Goal: Task Accomplishment & Management: Complete application form

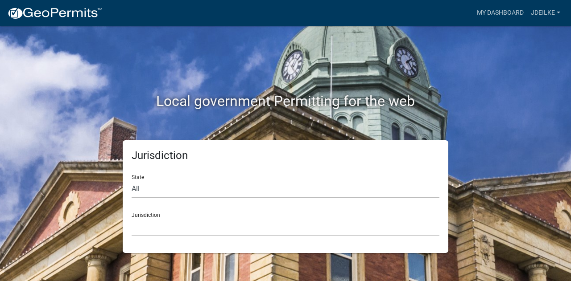
click at [155, 191] on select "All [US_STATE] [US_STATE] [US_STATE] [US_STATE] [US_STATE] [US_STATE] [US_STATE…" at bounding box center [286, 189] width 308 height 18
select select "[US_STATE]"
click at [132, 180] on select "All [US_STATE] [US_STATE] [US_STATE] [US_STATE] [US_STATE] [US_STATE] [US_STATE…" at bounding box center [286, 189] width 308 height 18
click at [139, 227] on select "[GEOGRAPHIC_DATA], [US_STATE] [GEOGRAPHIC_DATA], [US_STATE] [GEOGRAPHIC_DATA], …" at bounding box center [286, 227] width 308 height 18
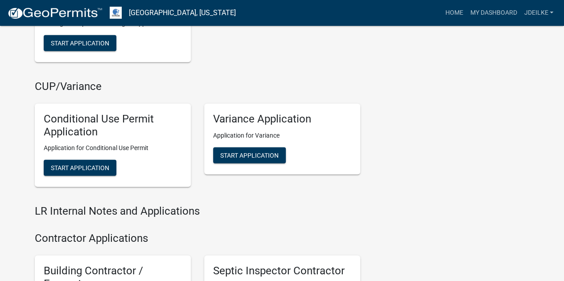
scroll to position [1115, 0]
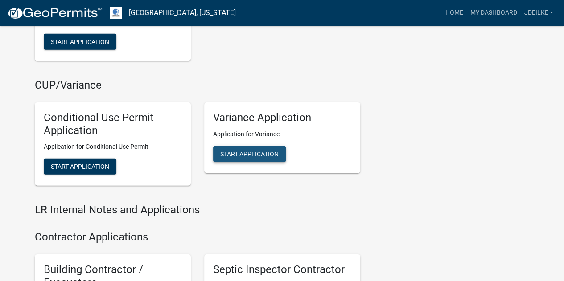
click at [253, 153] on span "Start Application" at bounding box center [249, 153] width 58 height 7
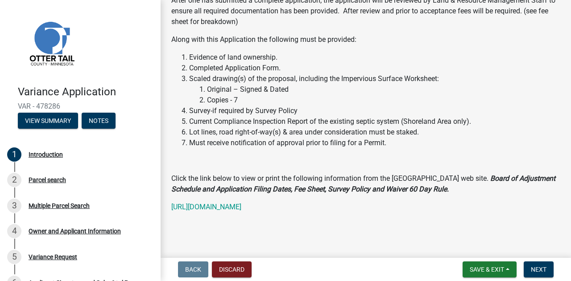
scroll to position [229, 0]
click at [541, 270] on span "Next" at bounding box center [539, 269] width 16 height 7
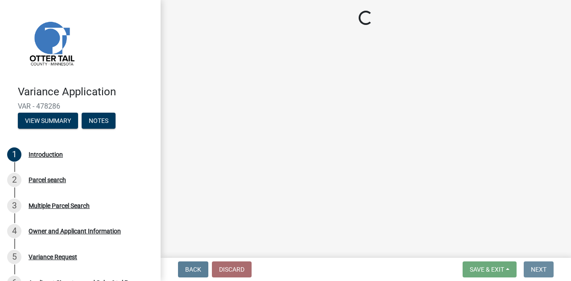
scroll to position [0, 0]
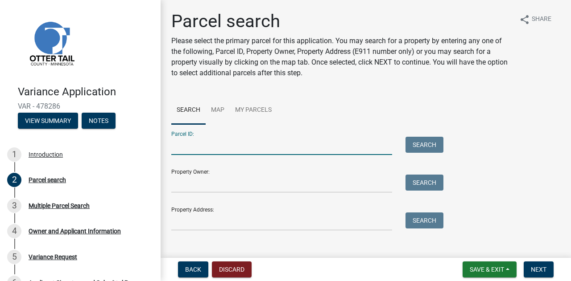
click at [223, 148] on input "Parcel ID:" at bounding box center [281, 146] width 221 height 18
click at [325, 186] on input "Property Owner:" at bounding box center [281, 184] width 221 height 18
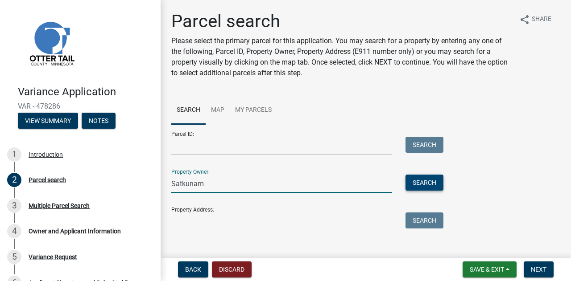
type input "Satkunam"
click at [420, 183] on button "Search" at bounding box center [424, 183] width 38 height 16
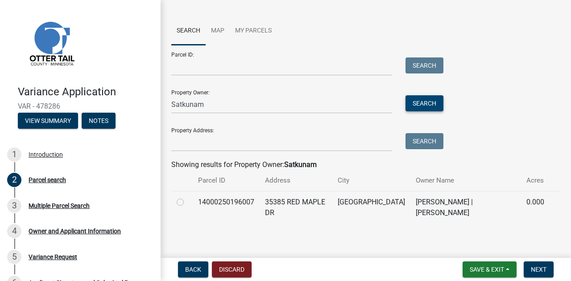
scroll to position [83, 0]
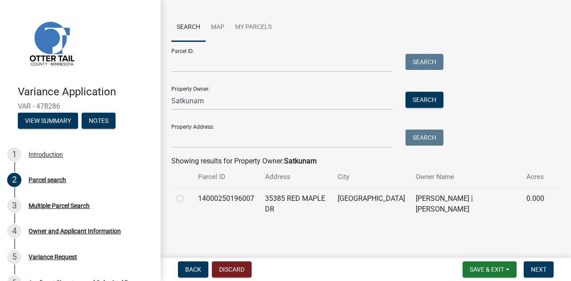
click at [187, 194] on label at bounding box center [187, 194] width 0 height 0
click at [187, 199] on input "radio" at bounding box center [190, 197] width 6 height 6
radio input "true"
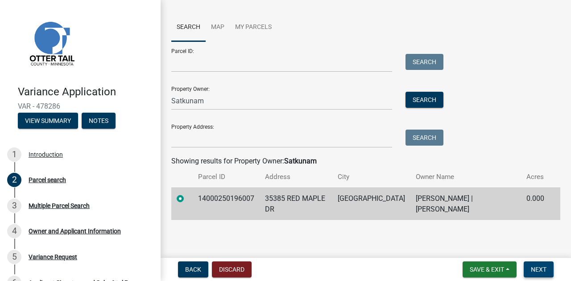
click at [537, 271] on span "Next" at bounding box center [539, 269] width 16 height 7
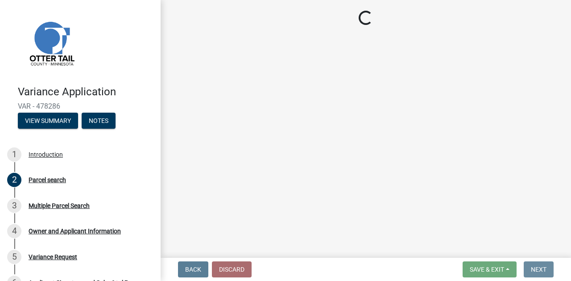
scroll to position [0, 0]
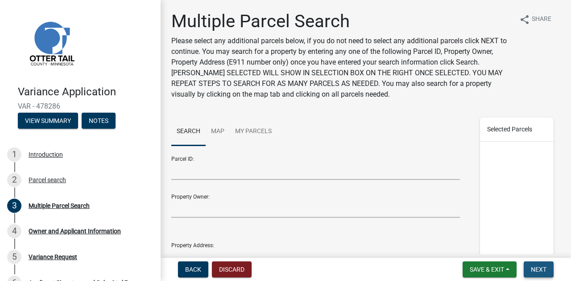
click at [537, 271] on span "Next" at bounding box center [539, 269] width 16 height 7
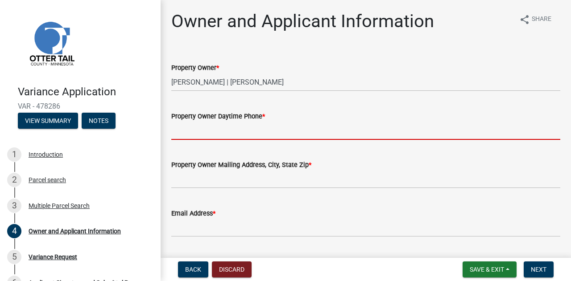
click at [214, 132] on input "Property Owner Daytime Phone *" at bounding box center [365, 131] width 389 height 18
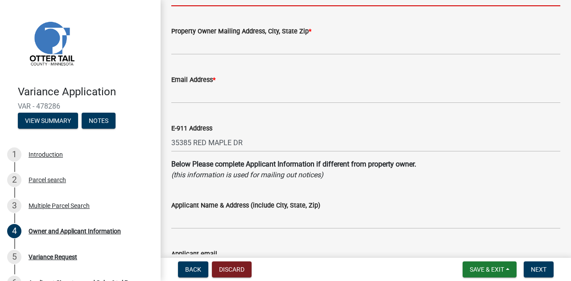
scroll to position [45, 0]
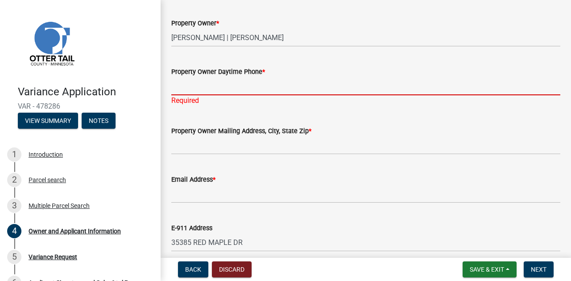
click at [243, 86] on input "Property Owner Daytime Phone *" at bounding box center [365, 86] width 389 height 18
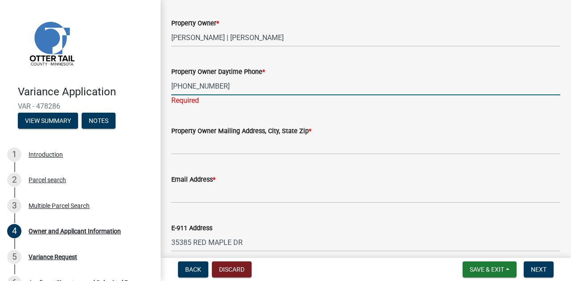
type input "[PHONE_NUMBER]"
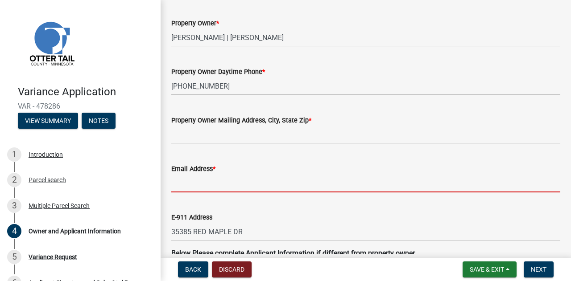
paste input "[EMAIL_ADDRESS][DOMAIN_NAME]"
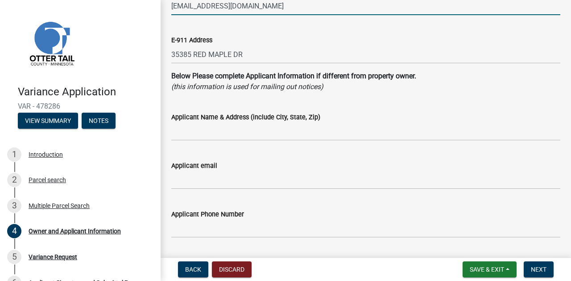
scroll to position [223, 0]
type input "[EMAIL_ADDRESS][DOMAIN_NAME]"
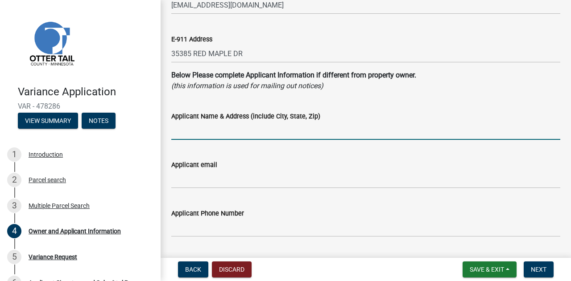
click at [224, 130] on input "Applicant Name & Address (include City, State, Zip)" at bounding box center [365, 131] width 389 height 18
type input "[PERSON_NAME] [STREET_ADDRESS]"
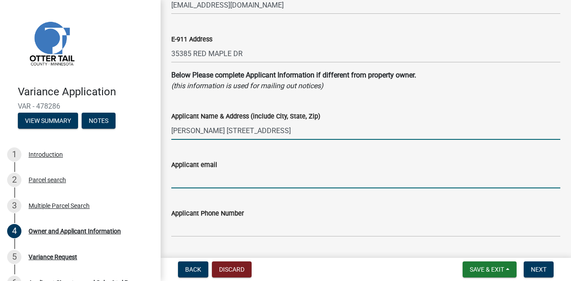
click at [203, 180] on input "Applicant email" at bounding box center [365, 179] width 389 height 18
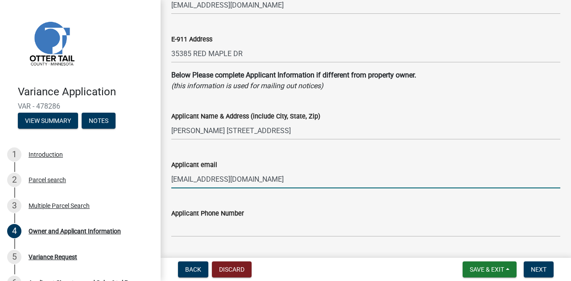
type input "[EMAIL_ADDRESS][DOMAIN_NAME]"
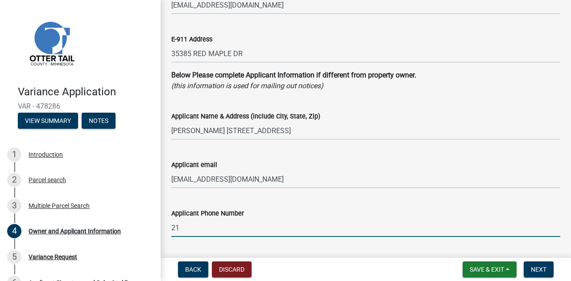
type input "2183424201"
type input "Vergas"
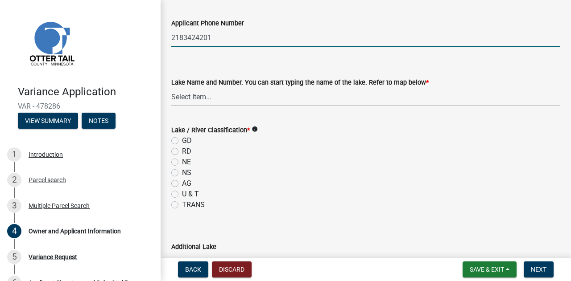
scroll to position [401, 0]
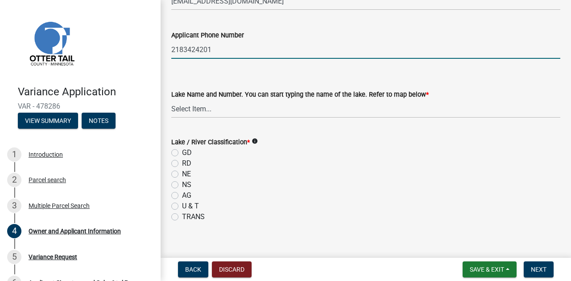
click at [182, 175] on label "NE" at bounding box center [186, 174] width 9 height 11
click at [182, 175] on input "NE" at bounding box center [185, 172] width 6 height 6
radio input "true"
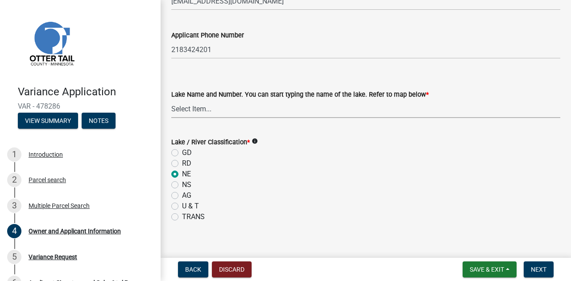
click at [209, 112] on select "Select Item... None [PERSON_NAME] 56-031 [PERSON_NAME] 56-118 [PERSON_NAME] 56-…" at bounding box center [365, 109] width 389 height 18
click at [171, 100] on select "Select Item... None [PERSON_NAME] 56-031 [PERSON_NAME] 56-118 [PERSON_NAME] 56-…" at bounding box center [365, 109] width 389 height 18
select select "da3f784e-0010-43cd-bd09-4cbc046e05e4"
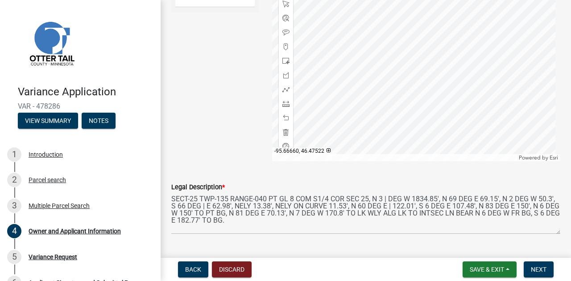
scroll to position [761, 0]
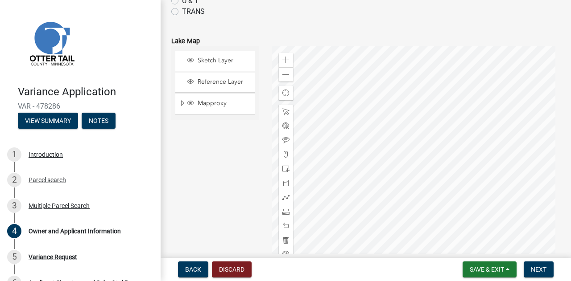
click at [420, 153] on div at bounding box center [416, 157] width 289 height 223
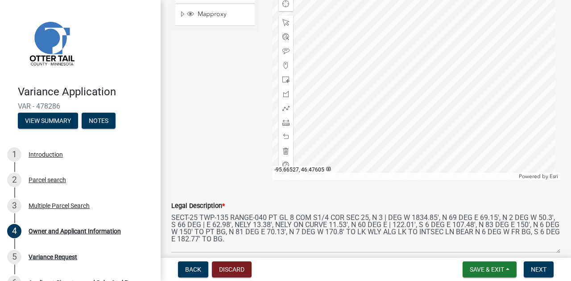
scroll to position [939, 0]
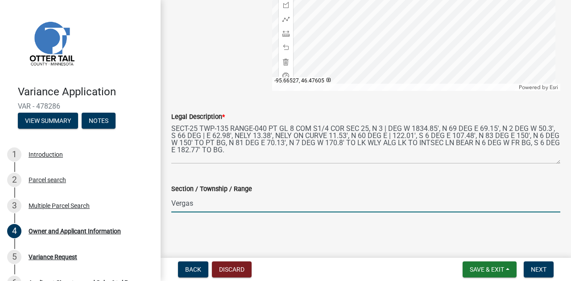
drag, startPoint x: 292, startPoint y: 205, endPoint x: 162, endPoint y: 194, distance: 130.2
type input "[GEOGRAPHIC_DATA]"
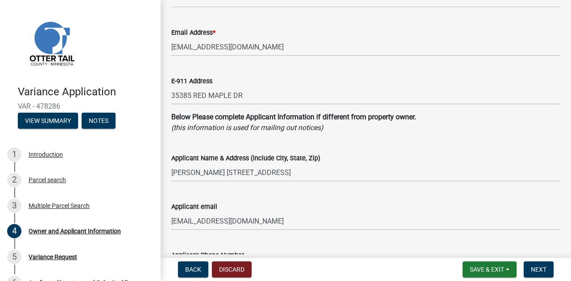
scroll to position [92, 0]
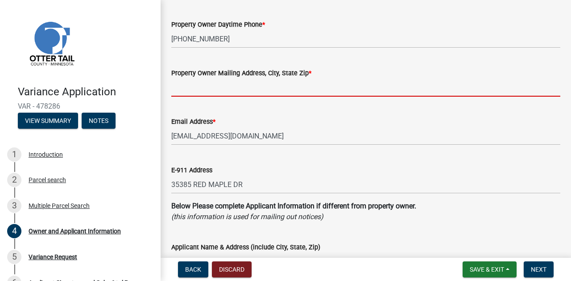
click at [187, 90] on input "Property Owner Mailing Address, City, State Zip *" at bounding box center [365, 87] width 389 height 18
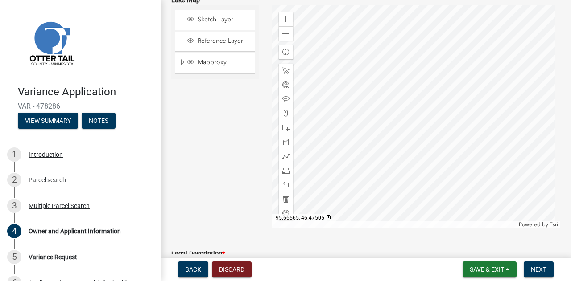
scroll to position [895, 0]
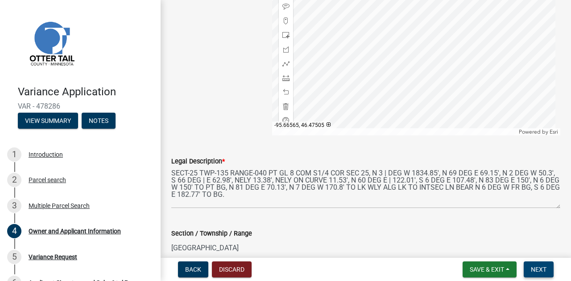
type input "[STREET_ADDRESS]"
click at [535, 272] on span "Next" at bounding box center [539, 269] width 16 height 7
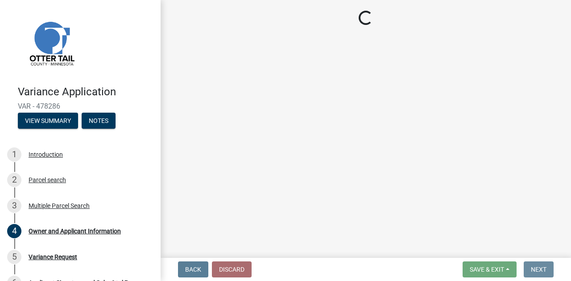
scroll to position [0, 0]
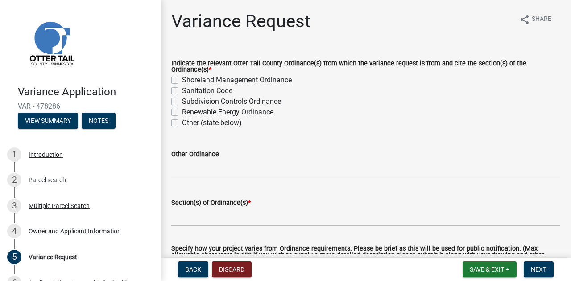
click at [182, 79] on label "Shoreland Management Ordinance" at bounding box center [237, 80] width 110 height 11
click at [182, 79] on input "Shoreland Management Ordinance" at bounding box center [185, 78] width 6 height 6
checkbox input "true"
checkbox input "false"
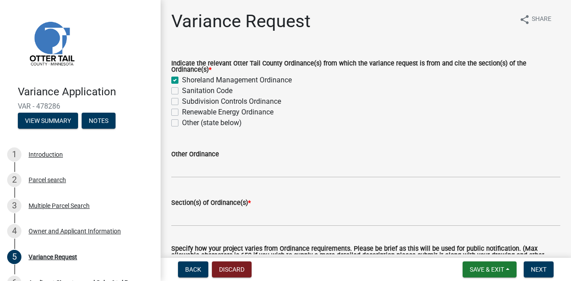
checkbox input "false"
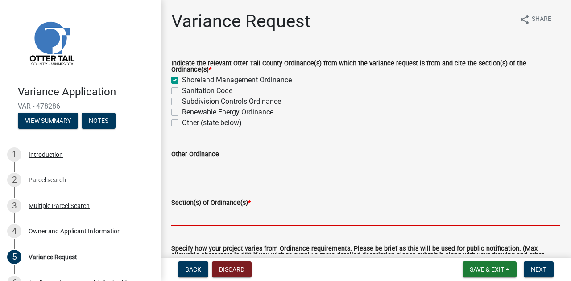
click at [197, 215] on input "Section(s) of Ordinance(s) *" at bounding box center [365, 217] width 389 height 18
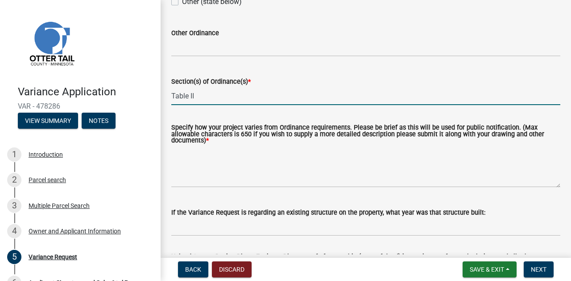
scroll to position [134, 0]
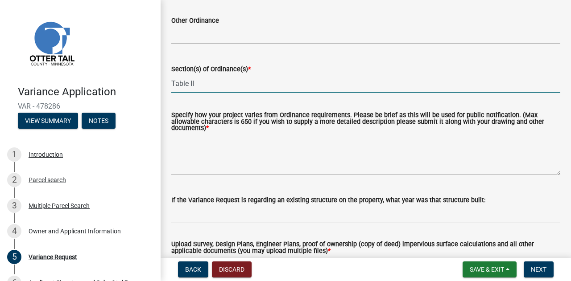
type input "Table II"
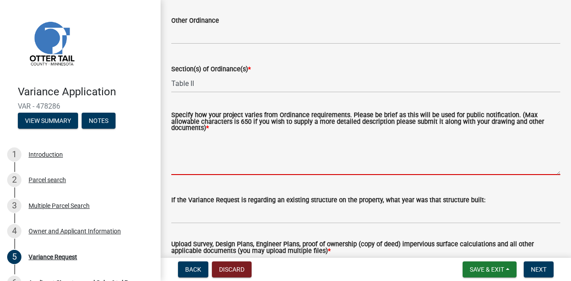
click at [231, 157] on textarea "Specify how your project varies from Ordinance requirements. Please be brief as…" at bounding box center [365, 154] width 389 height 42
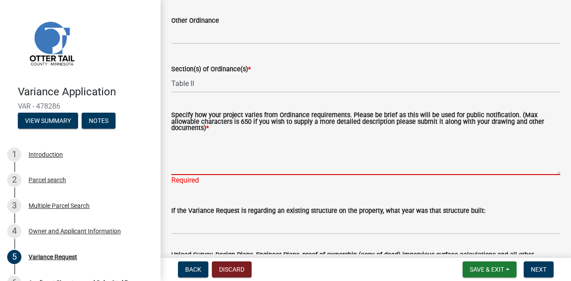
click at [198, 153] on textarea "Specify how your project varies from Ordinance requirements. Please be brief as…" at bounding box center [365, 154] width 389 height 42
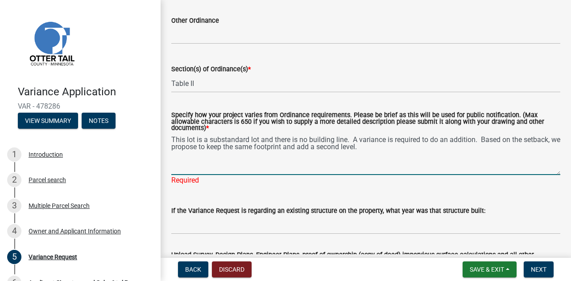
click at [483, 143] on textarea "This lot is a substandard lot and there is no building line. A variance is requ…" at bounding box center [365, 154] width 389 height 42
click at [171, 140] on textarea "This lot is a substandard lot and there is no building line. A variance is requ…" at bounding box center [365, 154] width 389 height 42
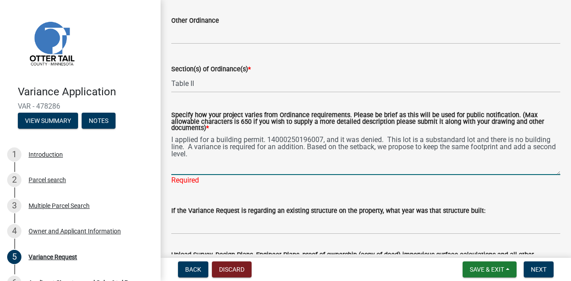
click at [267, 142] on textarea "I applied for a building permit. 14000250196007, and it was denied. This lot is…" at bounding box center [365, 154] width 389 height 42
click at [215, 161] on textarea "I applied for a building permit, 14000250196007, and it was denied. This lot is…" at bounding box center [365, 154] width 389 height 42
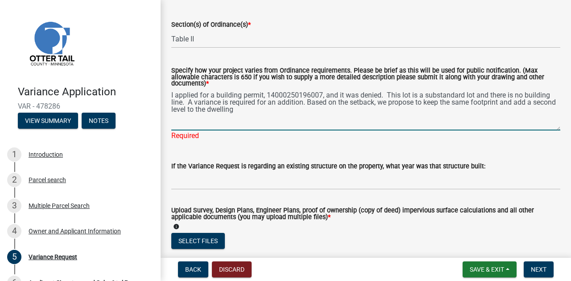
type textarea "I applied for a building permit, 14000250196007, and it was denied. This lot is…"
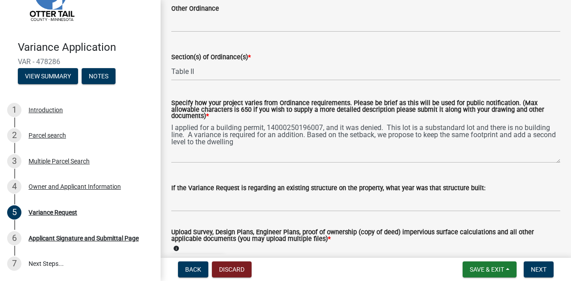
scroll to position [132, 0]
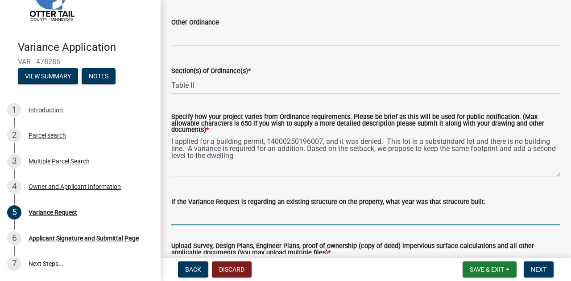
click at [207, 219] on input "If the Variance Request is regarding an existing structure on the property, wha…" at bounding box center [365, 216] width 389 height 18
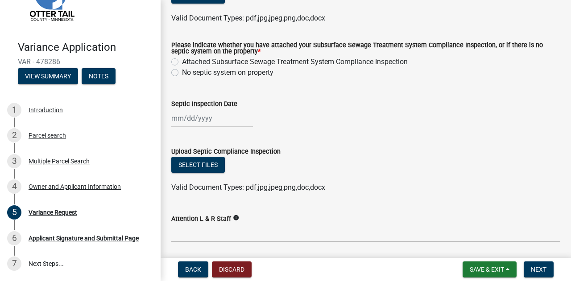
scroll to position [400, 0]
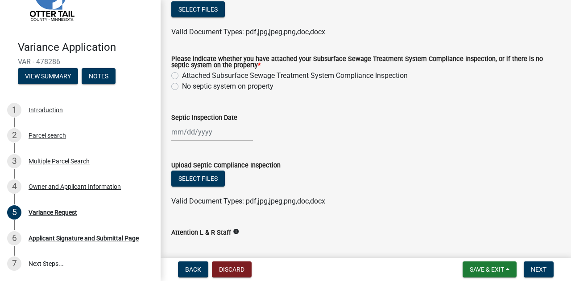
type input "1969"
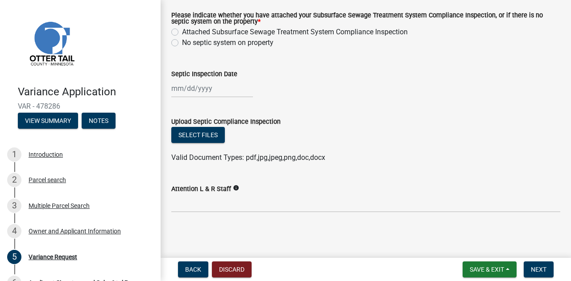
scroll to position [177, 0]
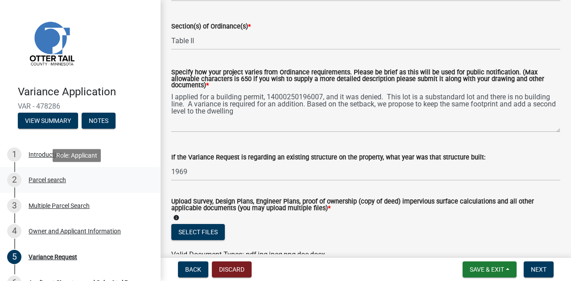
click at [57, 180] on div "Parcel search" at bounding box center [47, 180] width 37 height 6
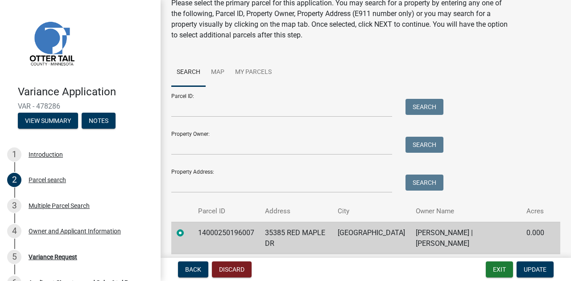
scroll to position [72, 0]
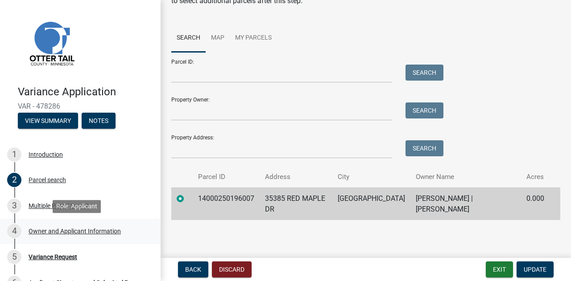
click at [56, 232] on div "Owner and Applicant Information" at bounding box center [75, 231] width 92 height 6
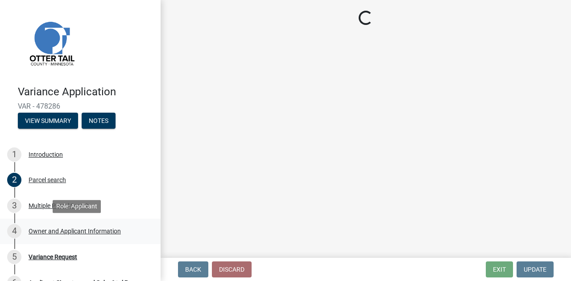
select select "da3f784e-0010-43cd-bd09-4cbc046e05e4"
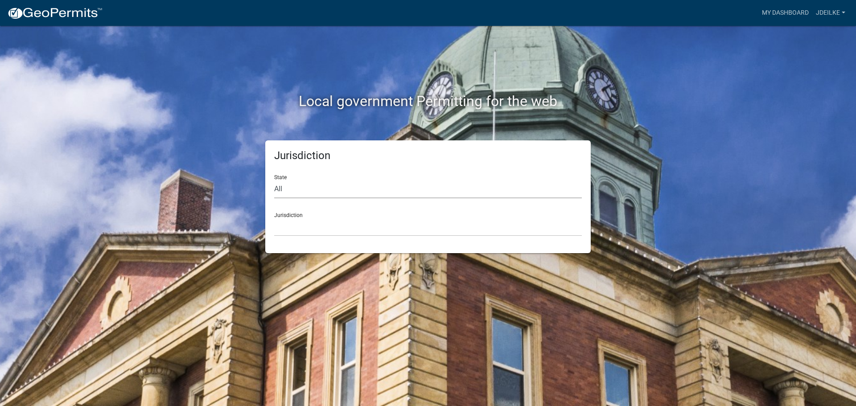
click at [291, 186] on select "All [US_STATE] [US_STATE] [US_STATE] [US_STATE] [US_STATE] [US_STATE] [US_STATE…" at bounding box center [428, 189] width 308 height 18
select select "[US_STATE]"
click at [274, 180] on select "All [US_STATE] [US_STATE] [US_STATE] [US_STATE] [US_STATE] [US_STATE] [US_STATE…" at bounding box center [428, 189] width 308 height 18
click at [302, 233] on select "[GEOGRAPHIC_DATA], [US_STATE] [GEOGRAPHIC_DATA], [US_STATE] [GEOGRAPHIC_DATA], …" at bounding box center [428, 227] width 308 height 18
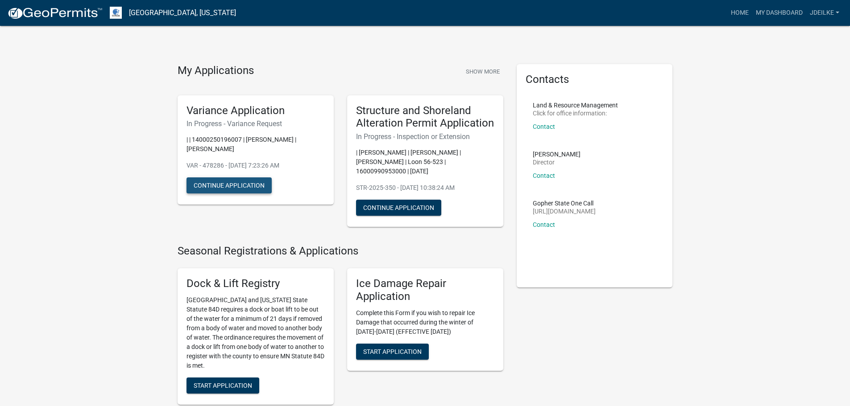
click at [239, 184] on button "Continue Application" at bounding box center [228, 186] width 85 height 16
click at [472, 70] on button "Show More" at bounding box center [482, 71] width 41 height 15
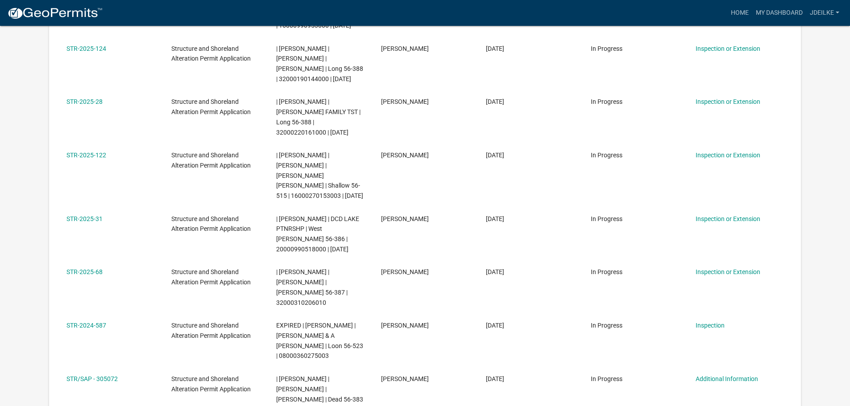
scroll to position [297, 0]
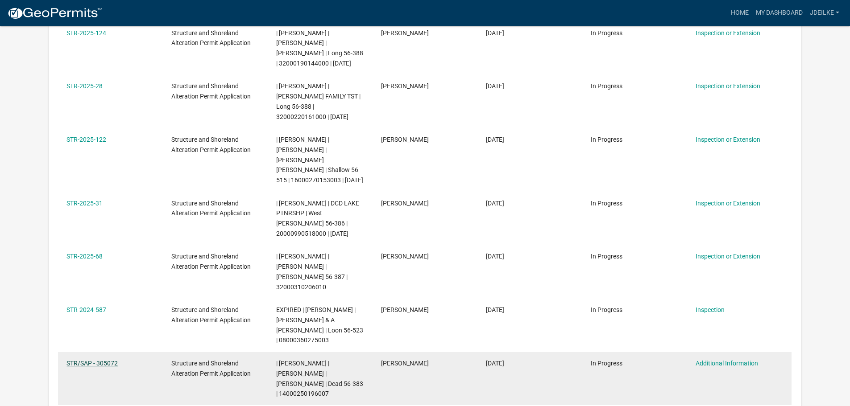
click at [98, 360] on link "STR/SAP - 305072" at bounding box center [91, 363] width 51 height 7
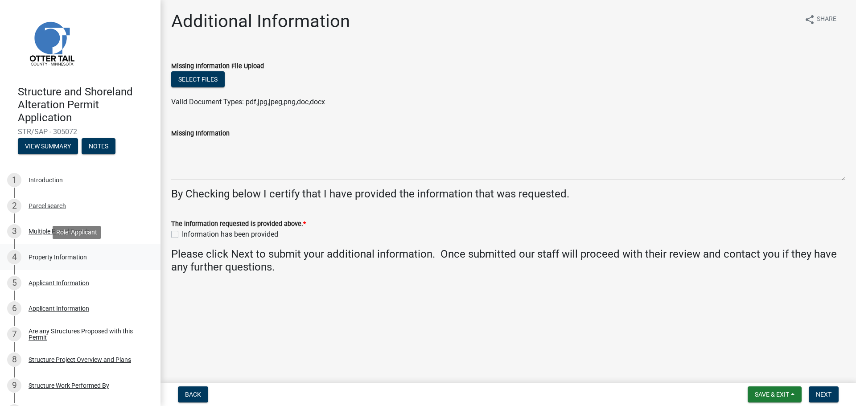
click at [46, 256] on div "Property Information" at bounding box center [58, 257] width 58 height 6
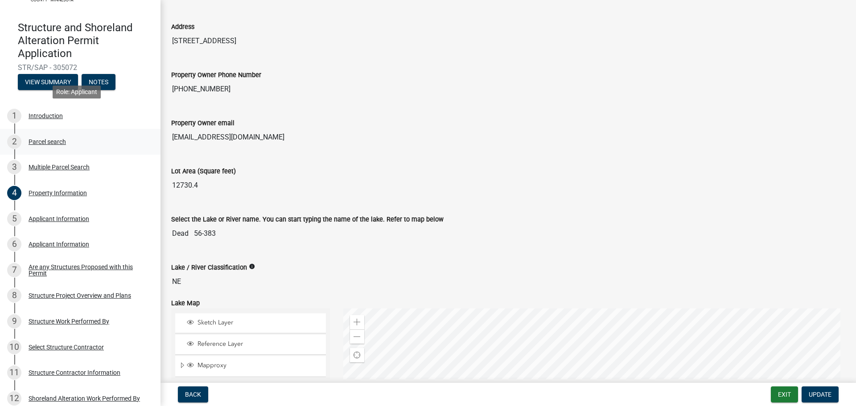
scroll to position [89, 0]
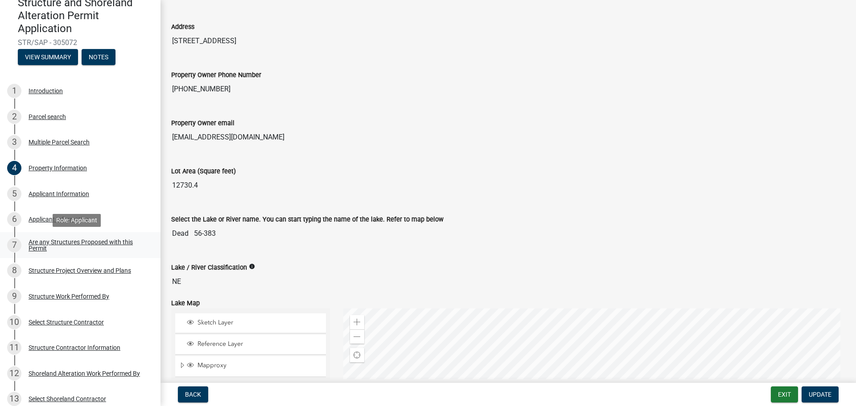
click at [42, 241] on div "Are any Structures Proposed with this Permit" at bounding box center [88, 245] width 118 height 12
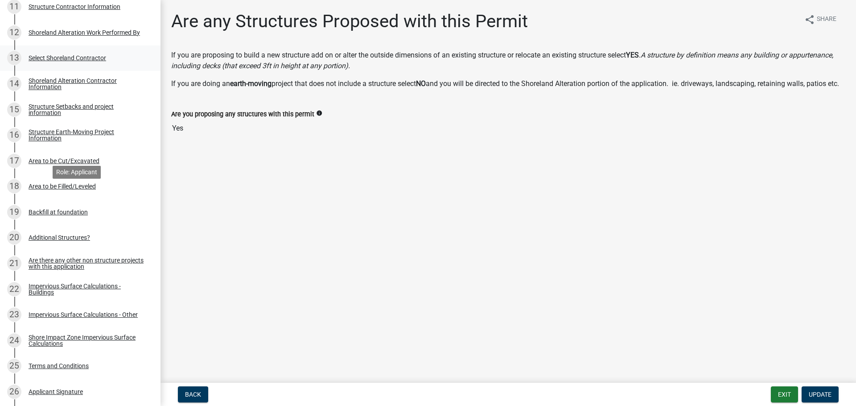
scroll to position [446, 0]
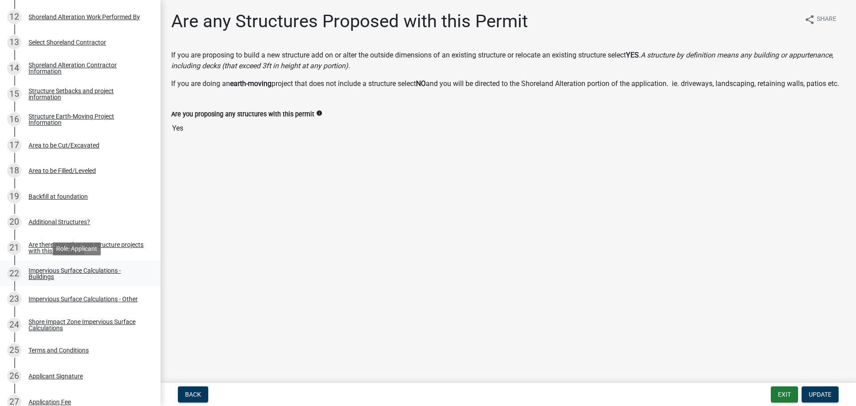
click at [46, 269] on div "Impervious Surface Calculations - Buildings" at bounding box center [88, 274] width 118 height 12
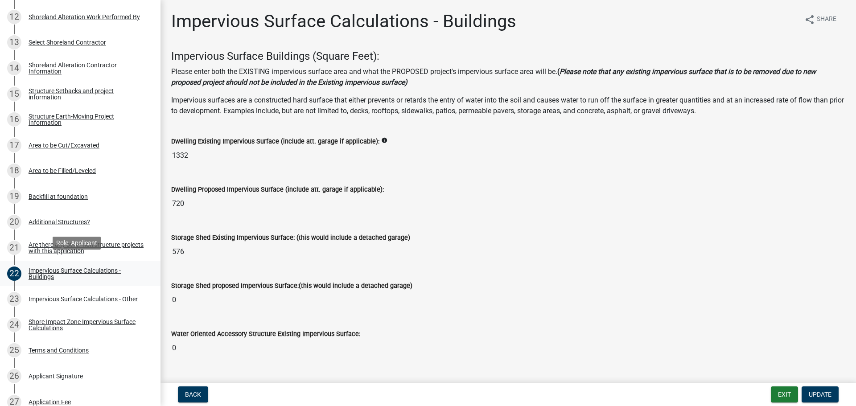
scroll to position [491, 0]
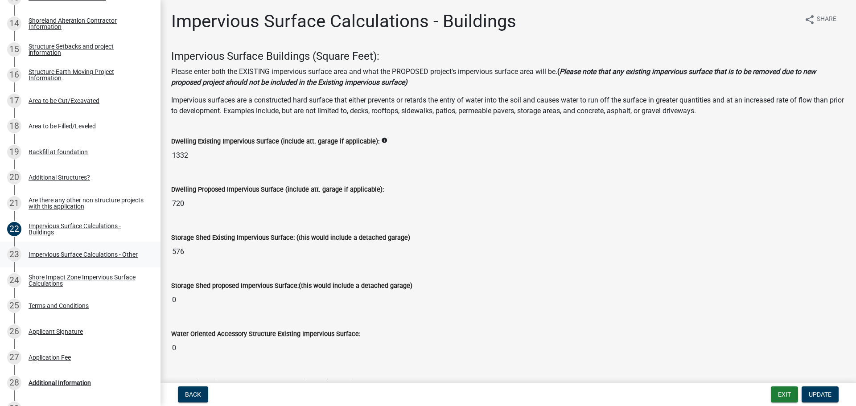
click at [42, 254] on div "Impervious Surface Calculations - Other" at bounding box center [83, 255] width 109 height 6
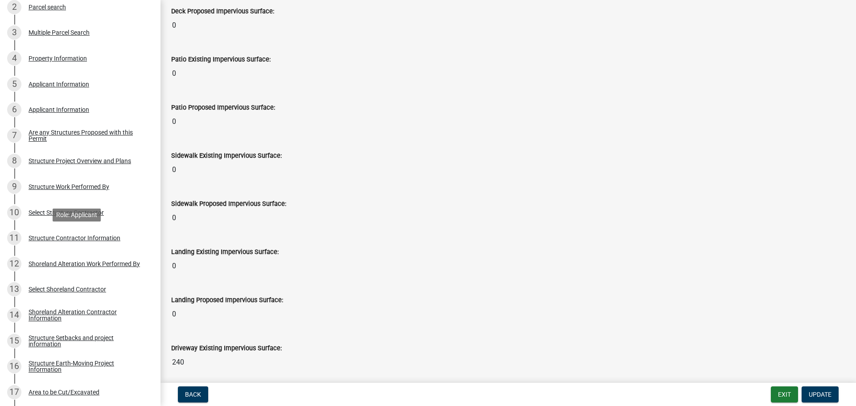
scroll to position [178, 0]
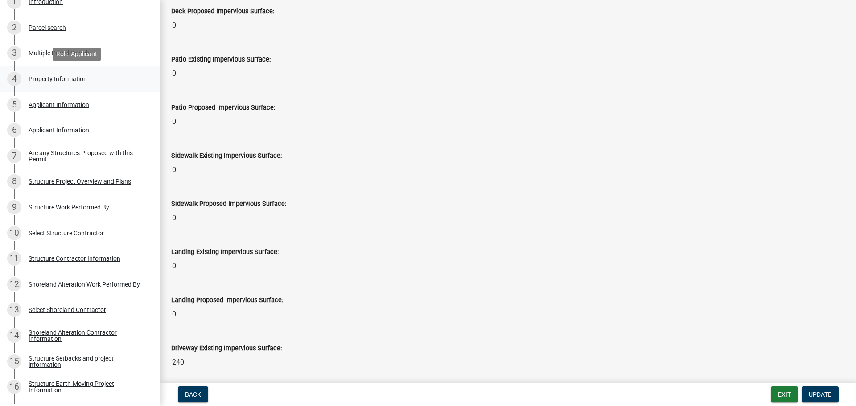
click at [63, 77] on div "Property Information" at bounding box center [58, 79] width 58 height 6
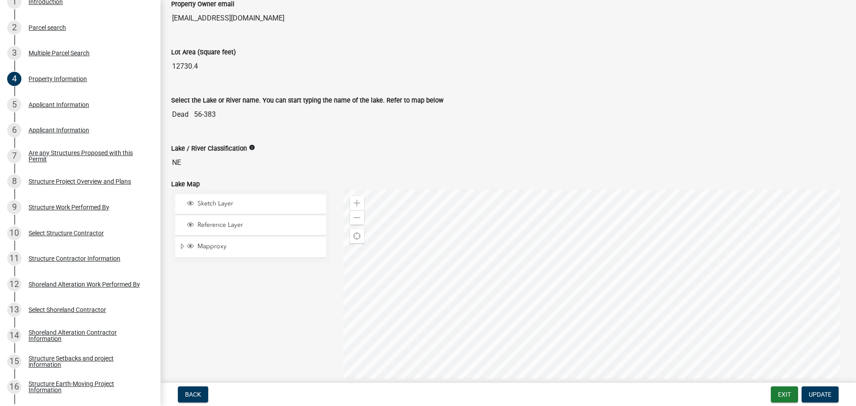
scroll to position [0, 0]
